Goal: Book appointment/travel/reservation

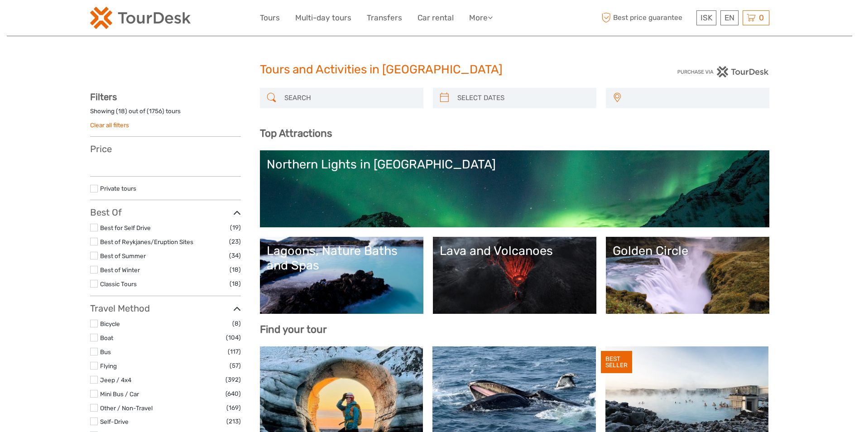
select select
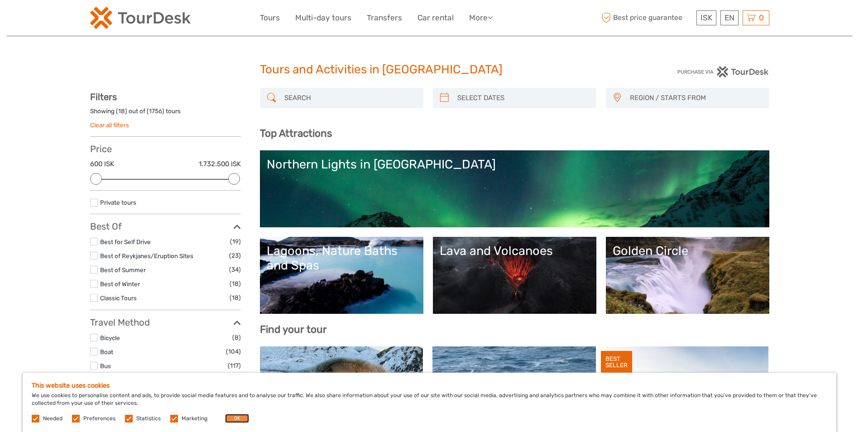
click at [231, 416] on button "OK" at bounding box center [237, 418] width 24 height 9
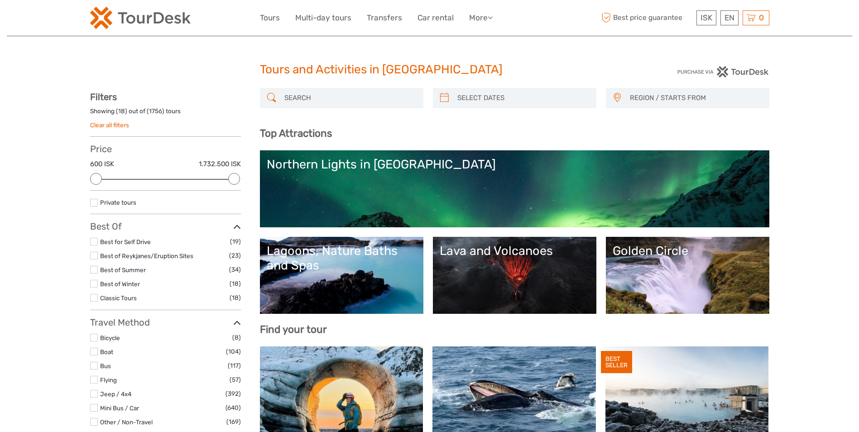
click at [717, 92] on span "REGION / STARTS FROM" at bounding box center [695, 98] width 139 height 15
type input "l"
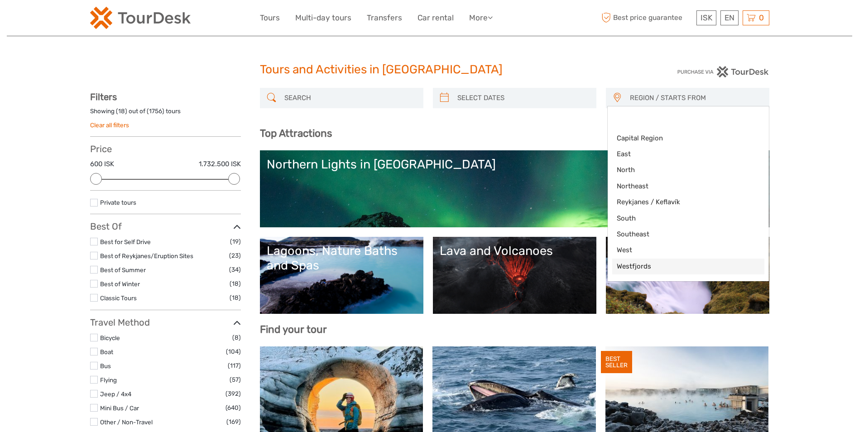
click at [633, 264] on span "Westfjords" at bounding box center [681, 267] width 128 height 10
select select "Westfjords"
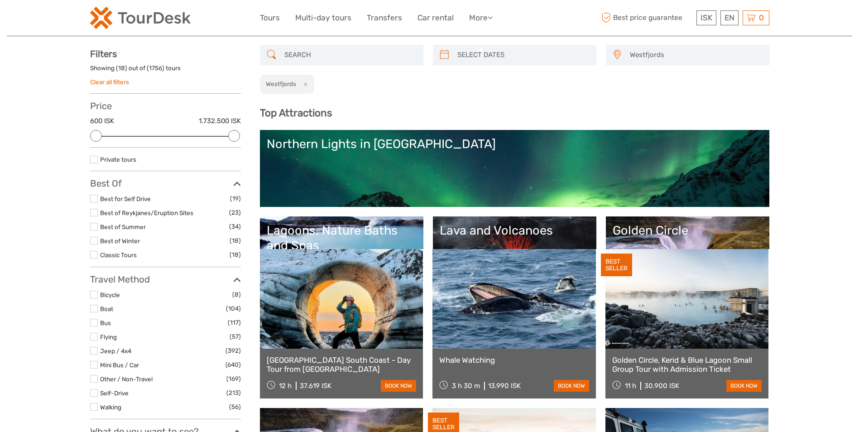
scroll to position [62, 0]
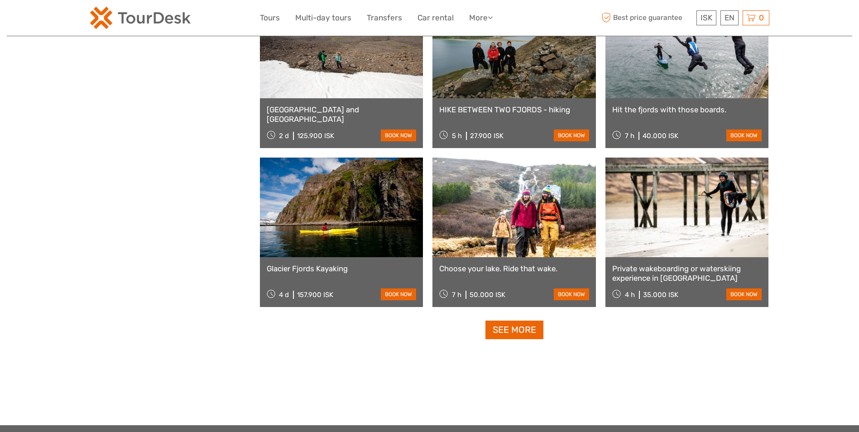
scroll to position [785, 0]
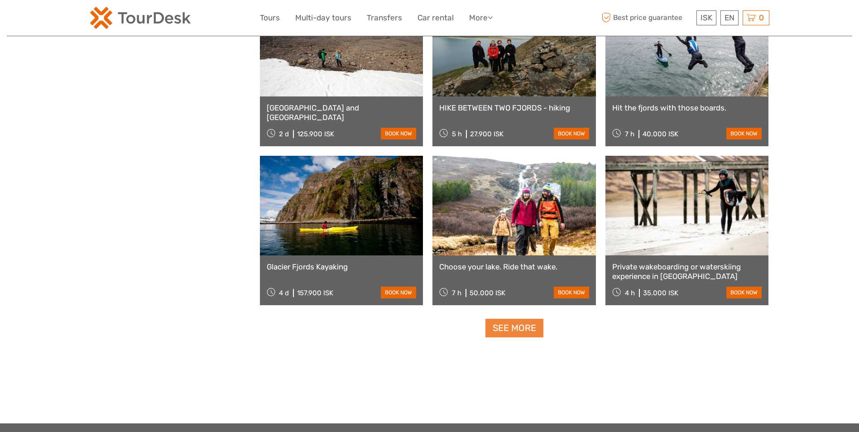
click at [528, 331] on link "See more" at bounding box center [514, 328] width 58 height 19
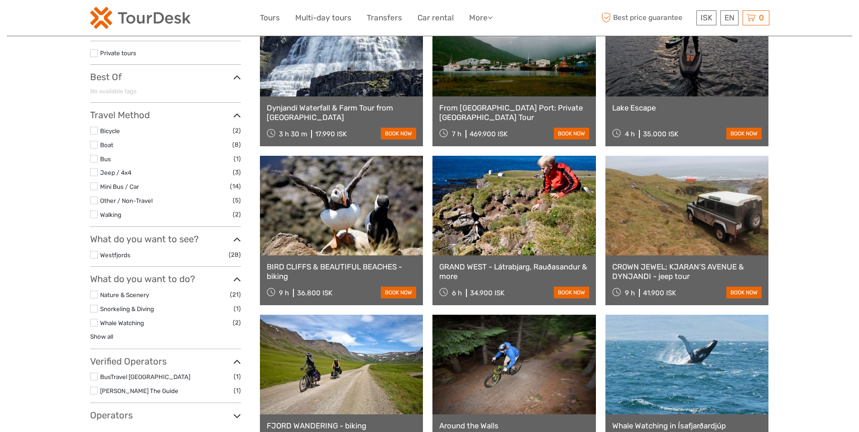
scroll to position [144, 0]
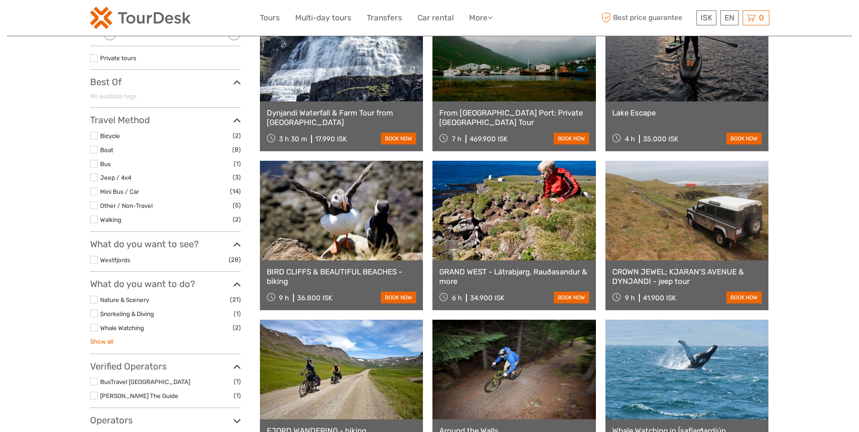
click at [106, 341] on link "Show all" at bounding box center [101, 341] width 23 height 7
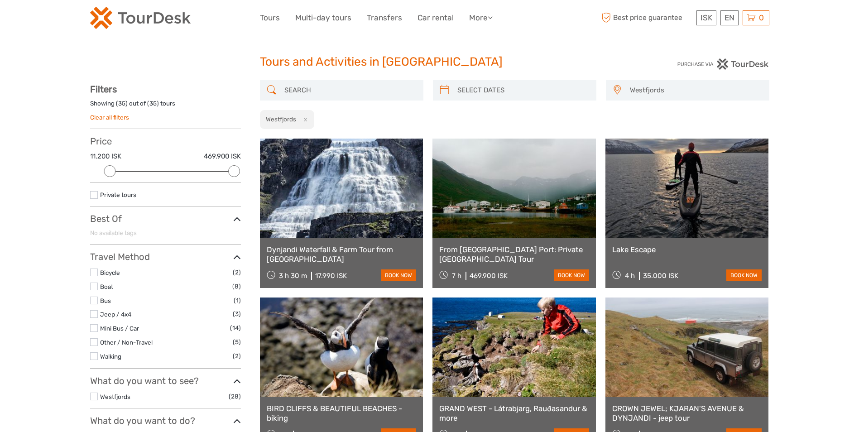
scroll to position [0, 0]
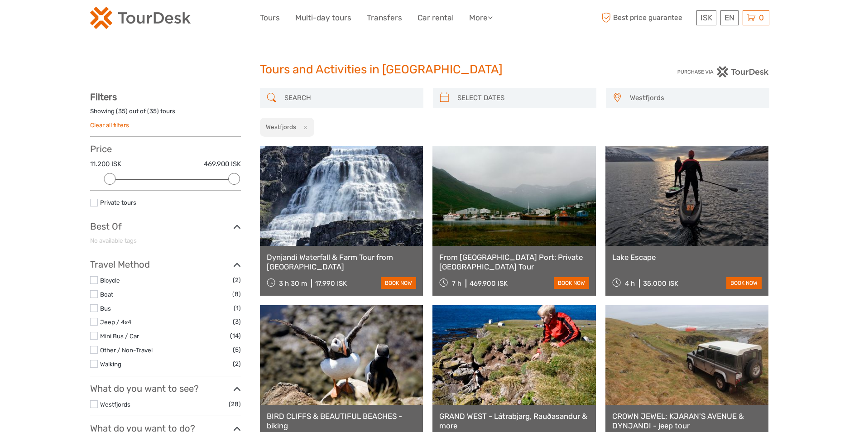
click at [701, 93] on span "Westfjords" at bounding box center [695, 98] width 139 height 15
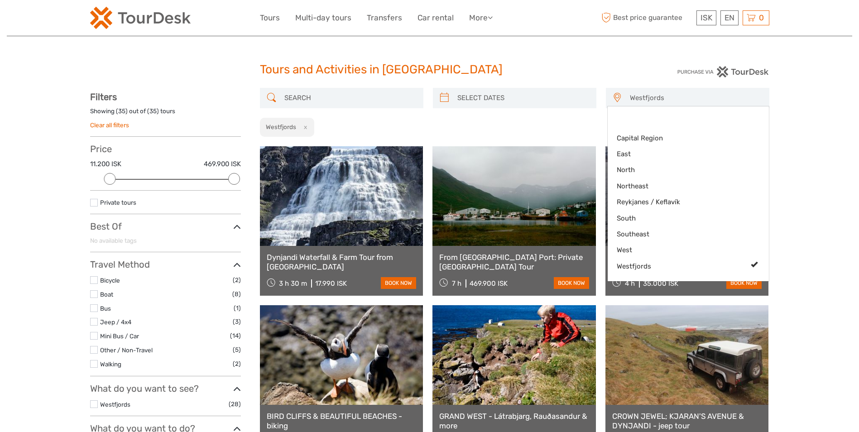
type input "[DATE]"
click at [542, 99] on input "search" at bounding box center [523, 98] width 138 height 16
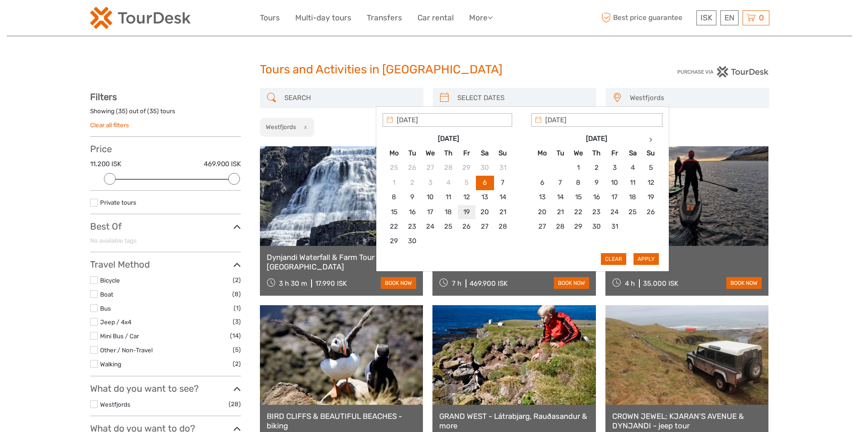
type input "[DATE]"
click at [637, 259] on button "Apply" at bounding box center [645, 259] width 25 height 12
type input "[DATE] - [DATE]"
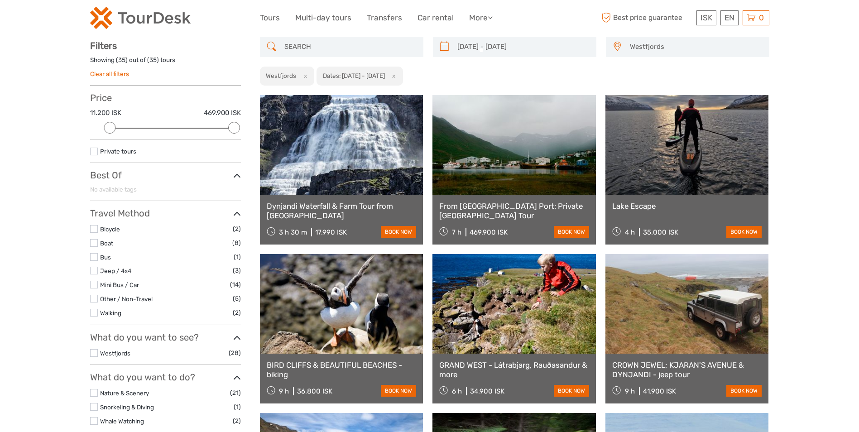
scroll to position [52, 0]
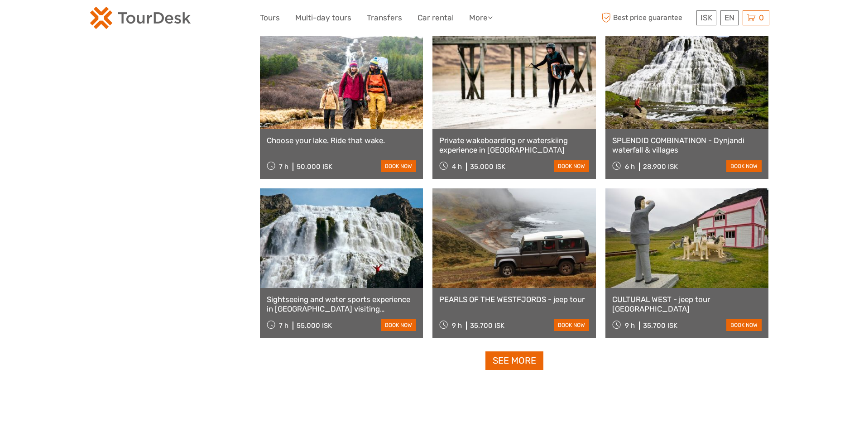
scroll to position [754, 0]
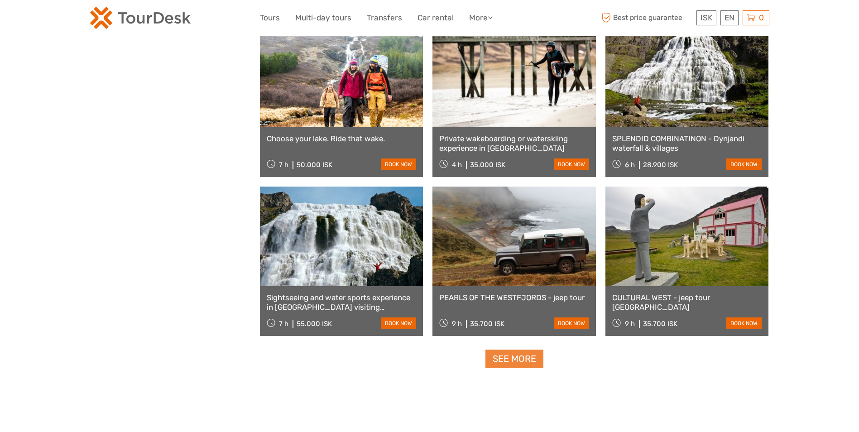
click at [525, 359] on link "See more" at bounding box center [514, 359] width 58 height 19
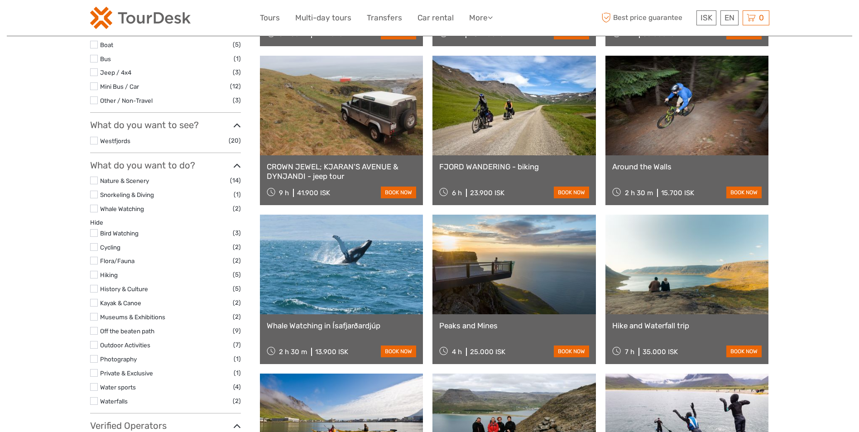
scroll to position [195, 0]
